Goal: Check status: Check status

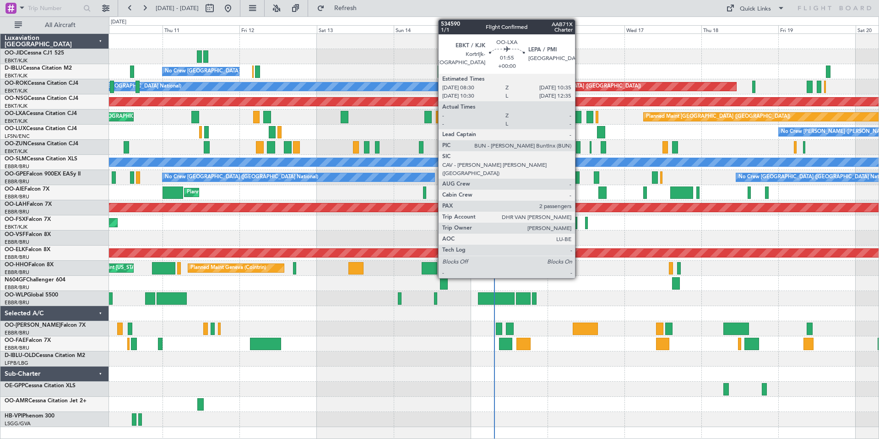
click at [579, 118] on div at bounding box center [578, 117] width 7 height 12
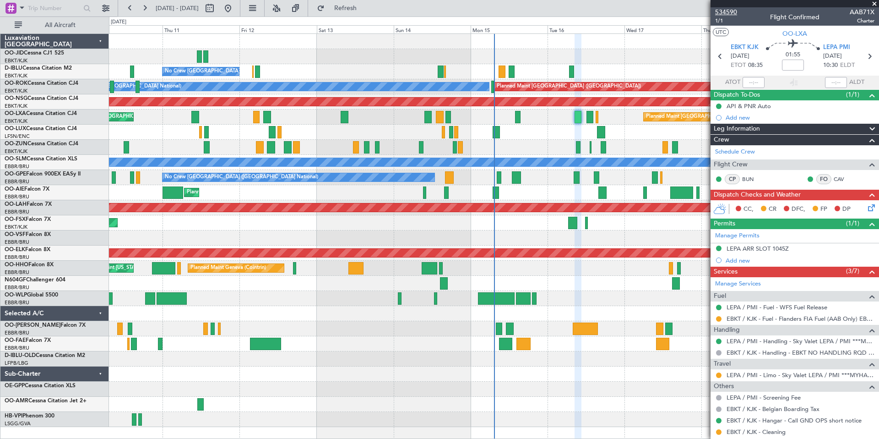
click at [730, 12] on span "534590" at bounding box center [726, 12] width 22 height 10
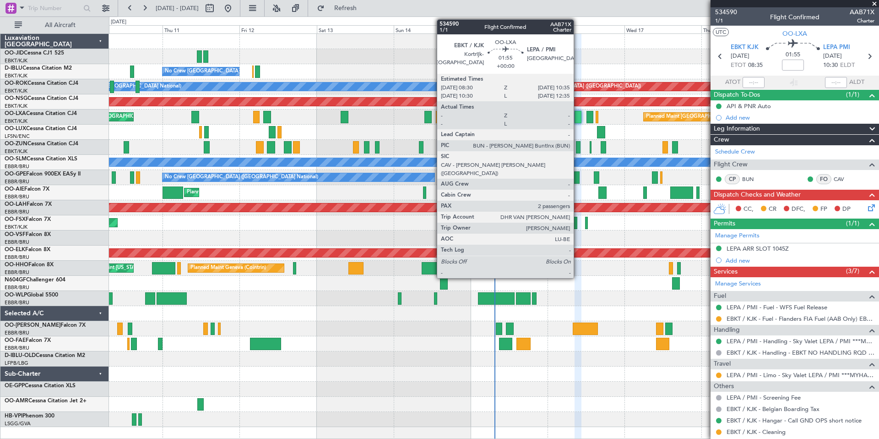
click at [578, 115] on div at bounding box center [578, 117] width 7 height 12
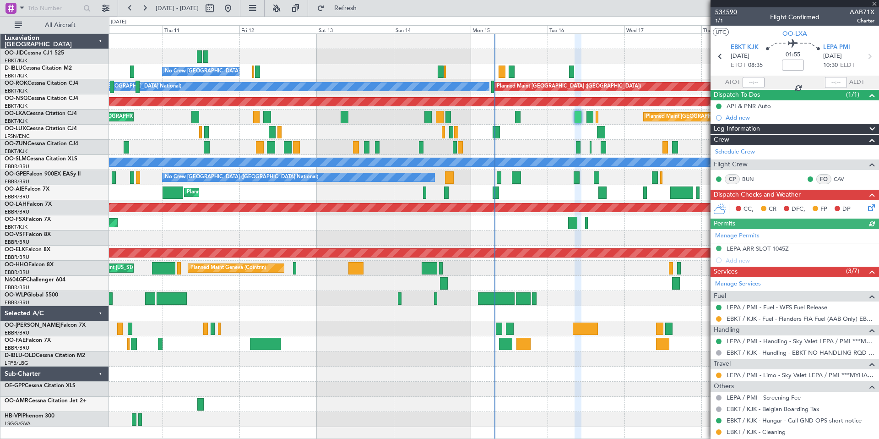
click at [731, 11] on span "534590" at bounding box center [726, 12] width 22 height 10
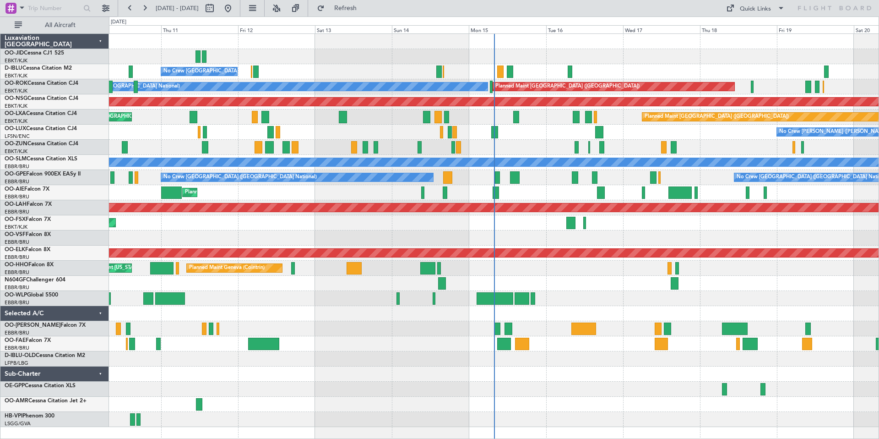
click at [527, 136] on div "No Crew [PERSON_NAME] ([PERSON_NAME]) No Crew [PERSON_NAME] ([PERSON_NAME])" at bounding box center [494, 132] width 770 height 15
click at [554, 60] on div at bounding box center [494, 56] width 770 height 15
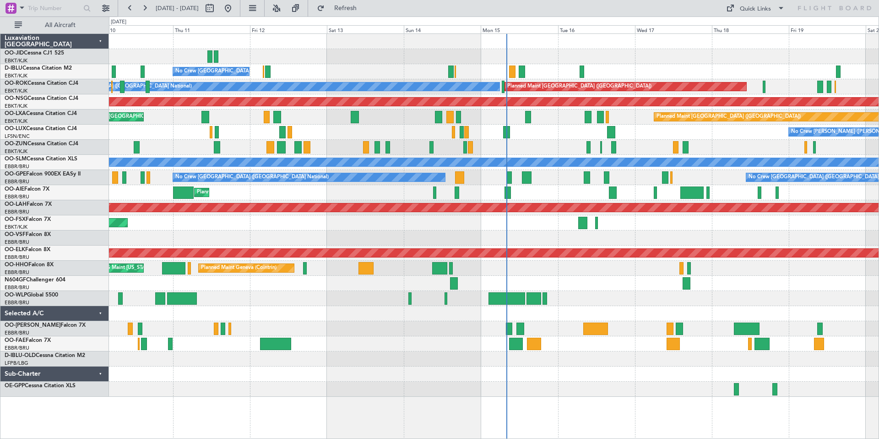
click at [697, 74] on div "No Crew [GEOGRAPHIC_DATA] ([GEOGRAPHIC_DATA] National)" at bounding box center [494, 71] width 770 height 15
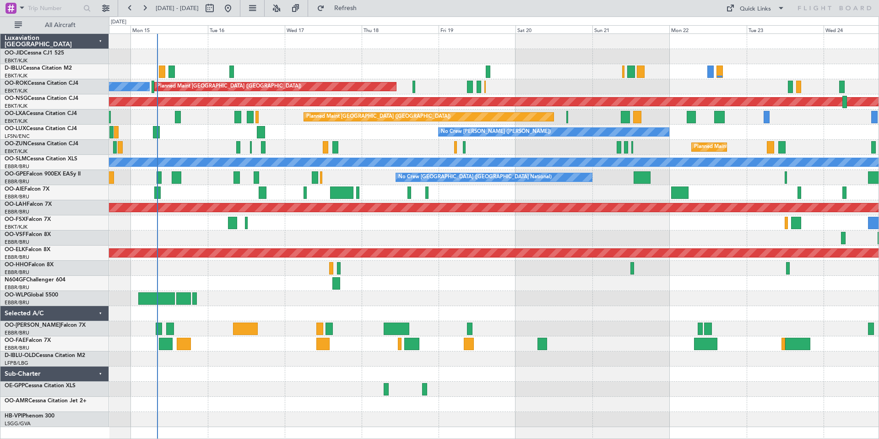
click at [364, 55] on div "A/C Unavailable [GEOGRAPHIC_DATA] ([GEOGRAPHIC_DATA] National) A/C Unavailable …" at bounding box center [494, 230] width 770 height 393
